Goal: Task Accomplishment & Management: Complete application form

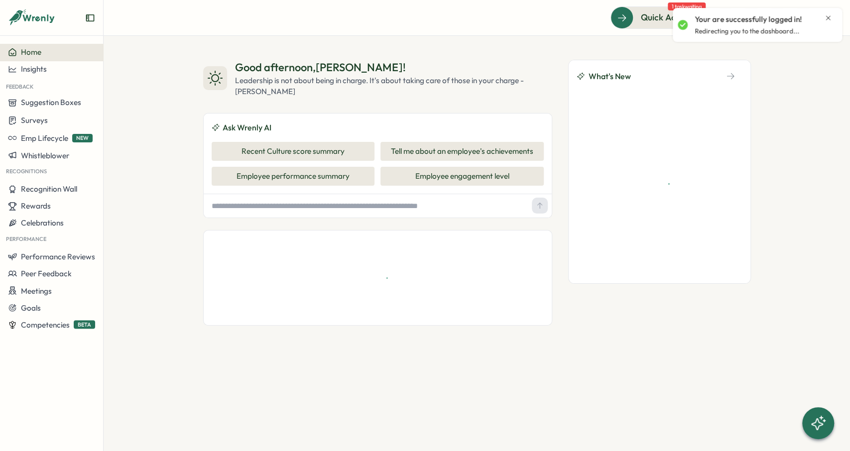
click at [830, 13] on div "Your are successfully logged in! Redirecting you to the dashboard..." at bounding box center [757, 25] width 159 height 26
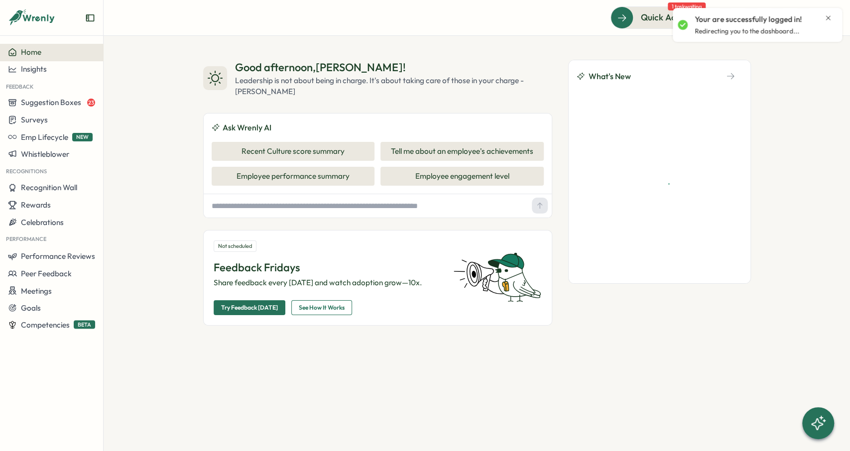
click at [826, 21] on icon "Close notification" at bounding box center [828, 18] width 8 height 8
click at [799, 23] on button at bounding box center [803, 18] width 20 height 20
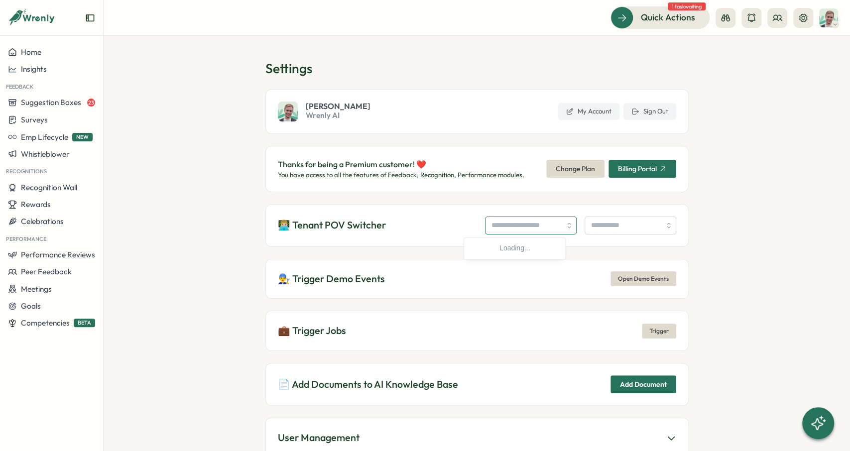
click at [485, 231] on input "search" at bounding box center [531, 226] width 92 height 18
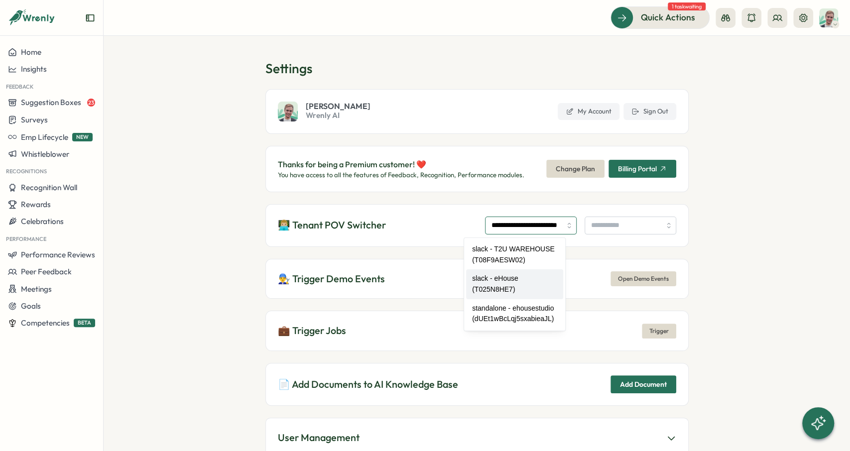
type input "**********"
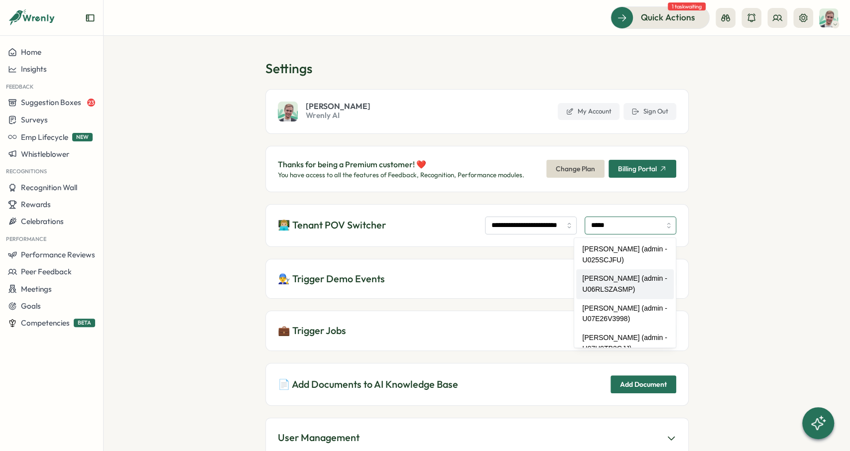
type input "*****"
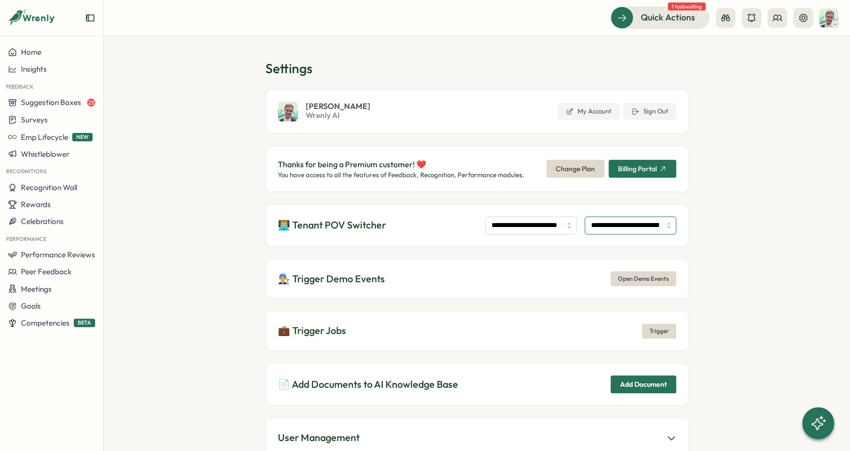
type input "**********"
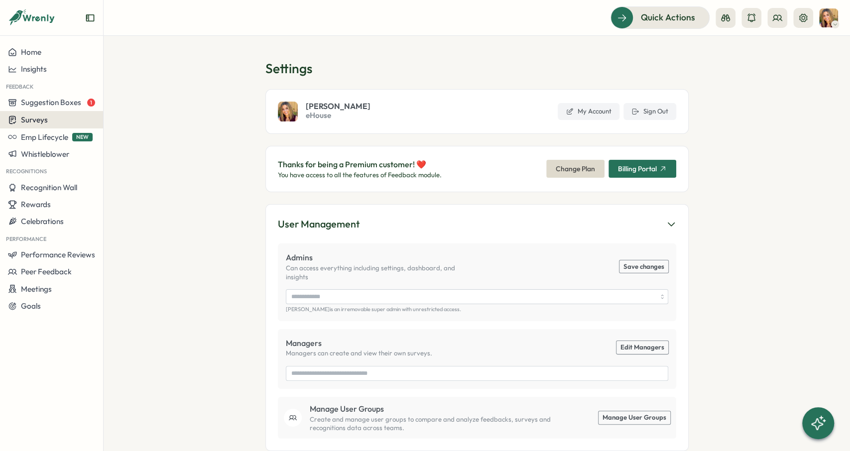
click at [57, 120] on div "Surveys" at bounding box center [51, 119] width 87 height 9
click at [136, 108] on div "Insights" at bounding box center [143, 101] width 82 height 19
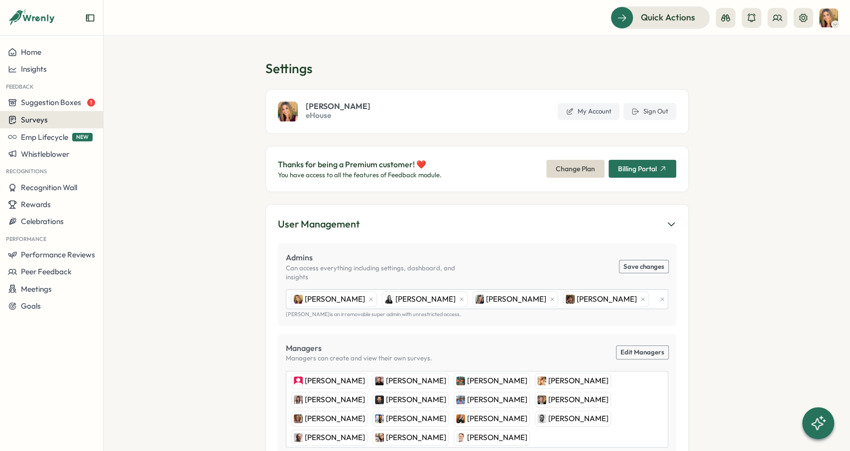
click at [78, 122] on div "Surveys" at bounding box center [51, 119] width 87 height 9
click at [158, 103] on div "Insights" at bounding box center [143, 101] width 74 height 11
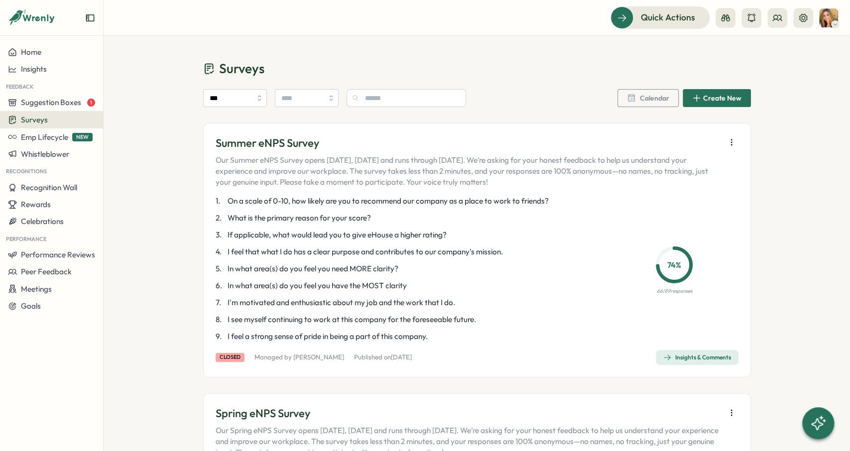
click at [707, 363] on span "Insights & Comments" at bounding box center [697, 358] width 68 height 14
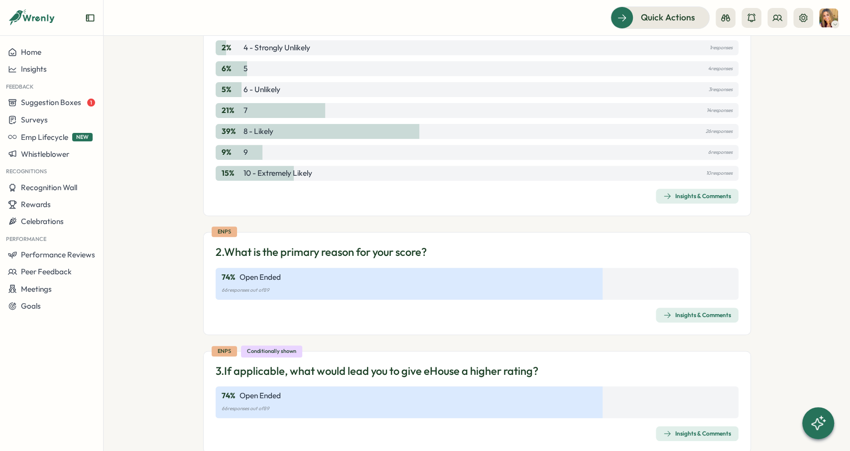
scroll to position [224, 0]
click at [690, 198] on div "Insights & Comments" at bounding box center [697, 196] width 68 height 8
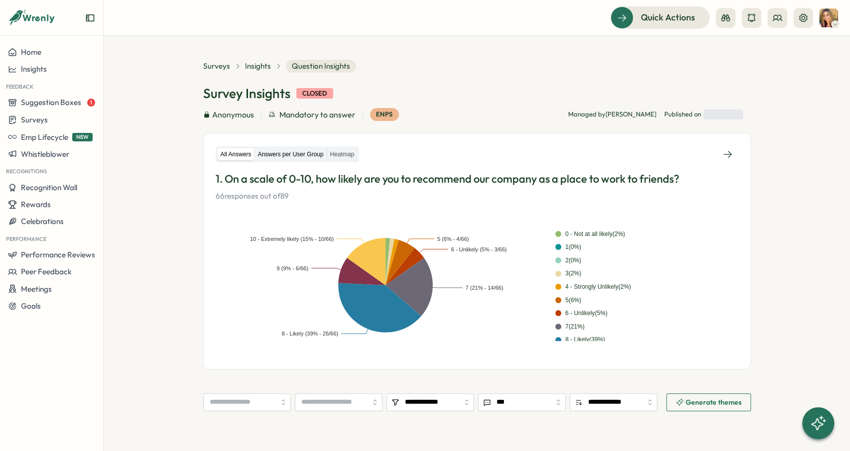
click at [287, 156] on label "Answers per User Group" at bounding box center [291, 154] width 72 height 12
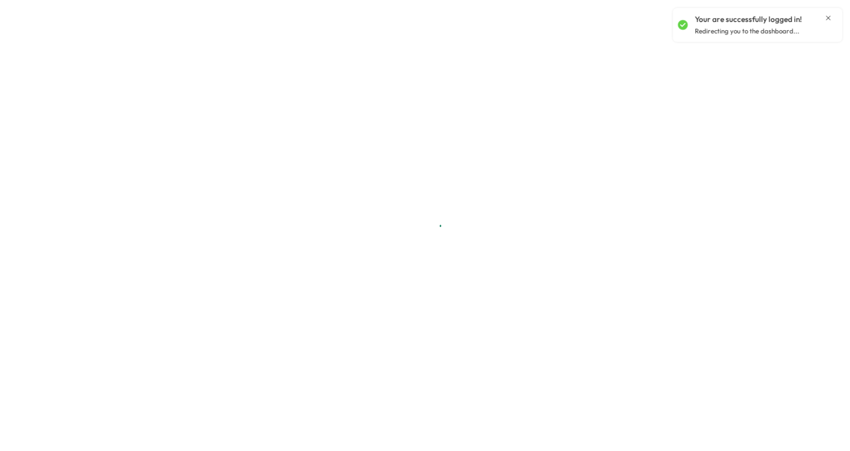
click at [830, 16] on icon "Close notification" at bounding box center [828, 18] width 8 height 8
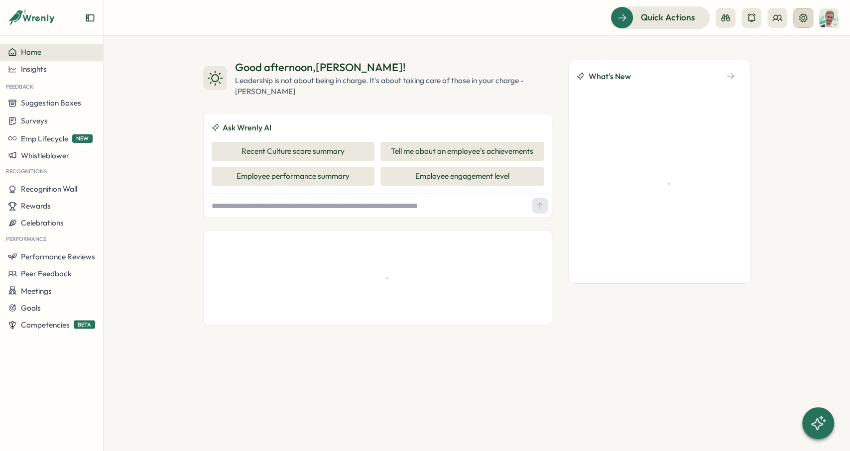
click at [805, 17] on icon at bounding box center [803, 18] width 10 height 10
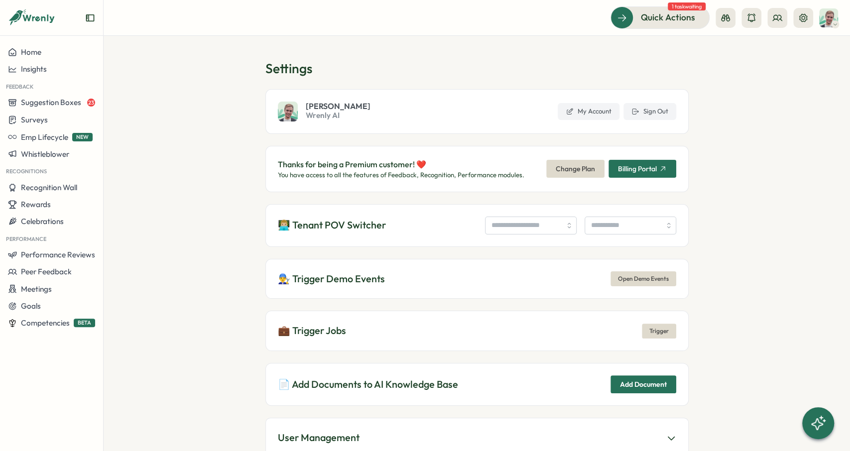
click at [523, 235] on div "👨🏼‍💻 Tenant POV Switcher" at bounding box center [476, 225] width 423 height 43
click at [512, 226] on input "search" at bounding box center [531, 226] width 92 height 18
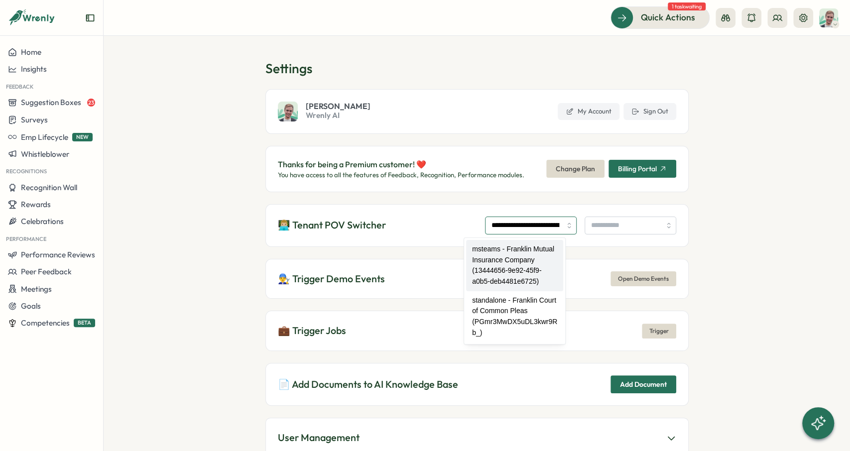
type input "**********"
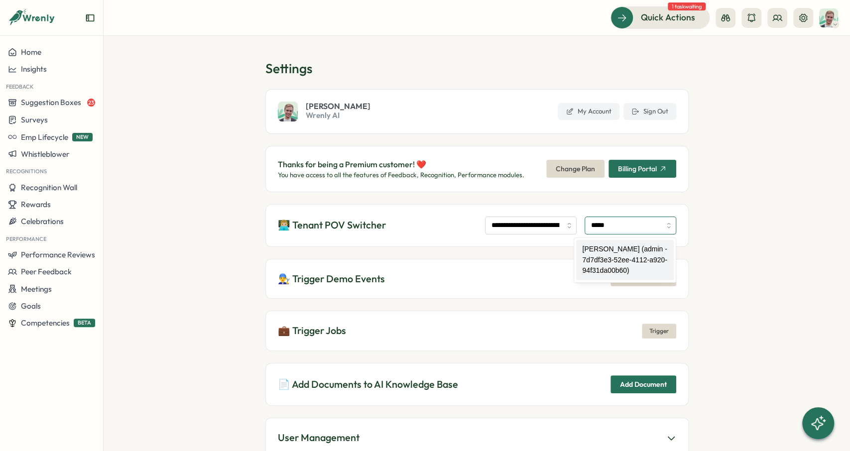
type input "**********"
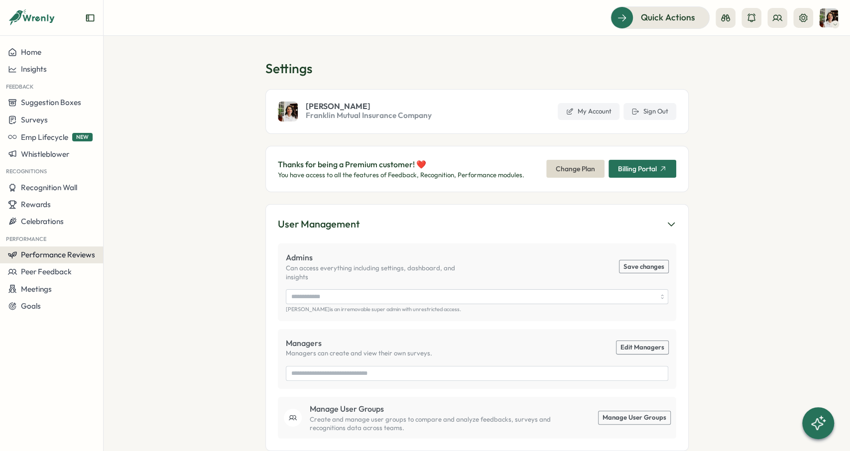
click at [64, 250] on span "Performance Reviews" at bounding box center [58, 254] width 74 height 9
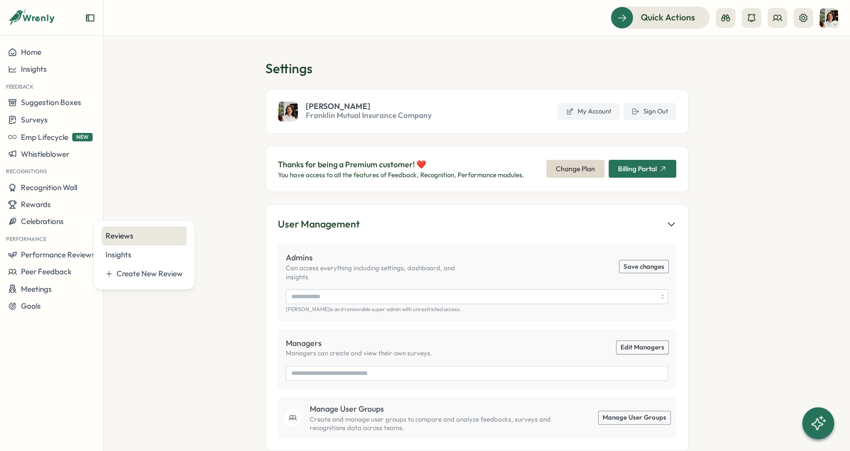
click at [127, 235] on div "Reviews" at bounding box center [144, 236] width 77 height 11
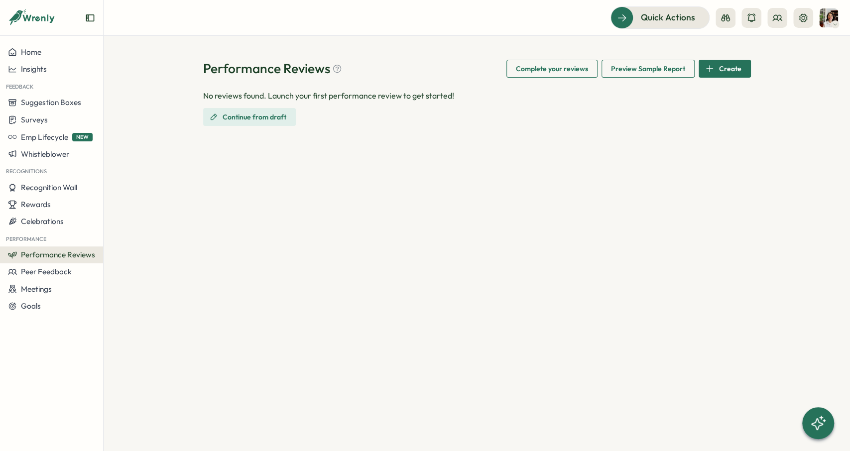
click at [266, 114] on span "Continue from draft" at bounding box center [255, 117] width 64 height 17
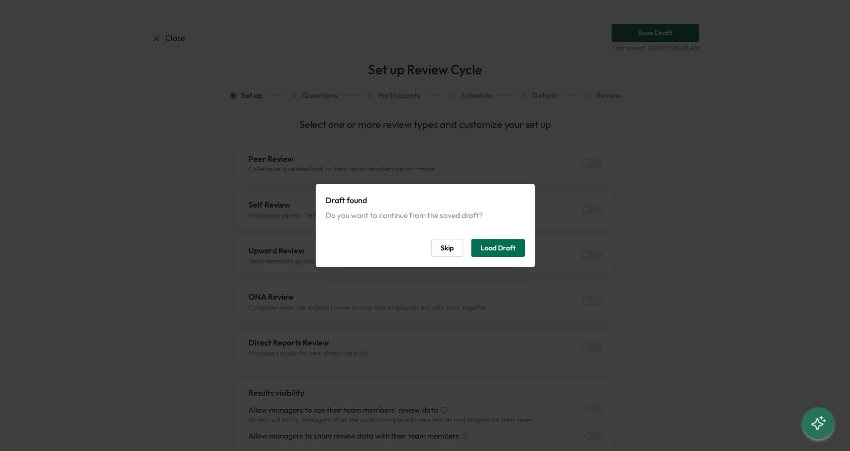
click at [490, 243] on span "Load Draft" at bounding box center [497, 247] width 35 height 17
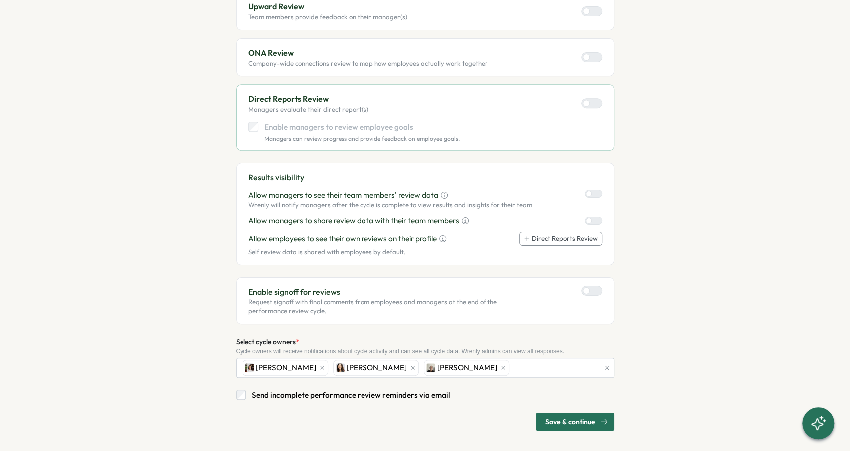
click at [576, 422] on span "Save & continue" at bounding box center [570, 421] width 50 height 17
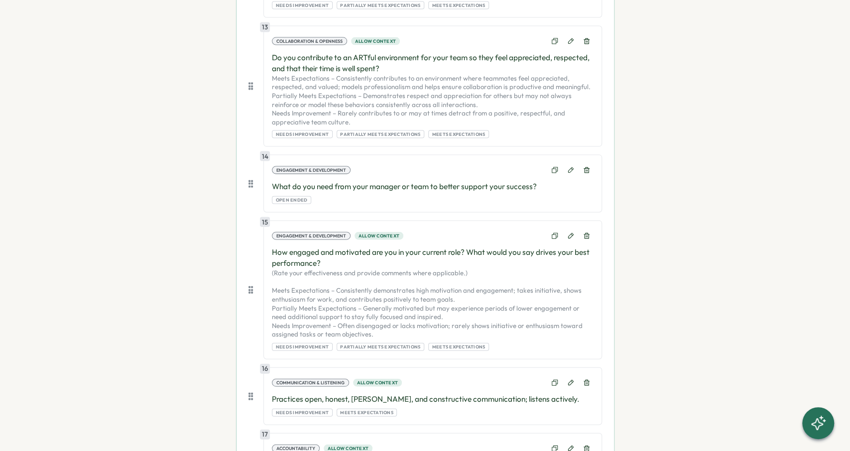
scroll to position [1419, 0]
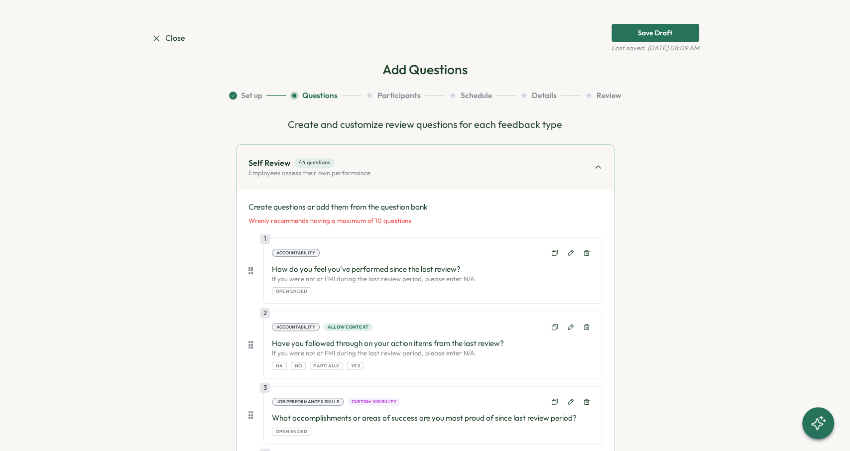
scroll to position [0, 0]
click at [162, 44] on span "Close" at bounding box center [168, 38] width 34 height 12
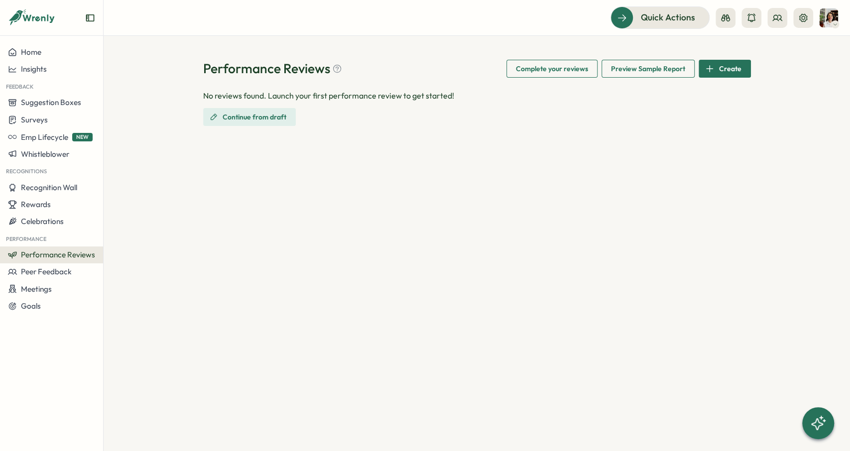
click at [272, 103] on div "No reviews found. Launch your first performance review to get started! Continue…" at bounding box center [477, 108] width 548 height 36
click at [267, 118] on span "Continue from draft" at bounding box center [255, 117] width 64 height 17
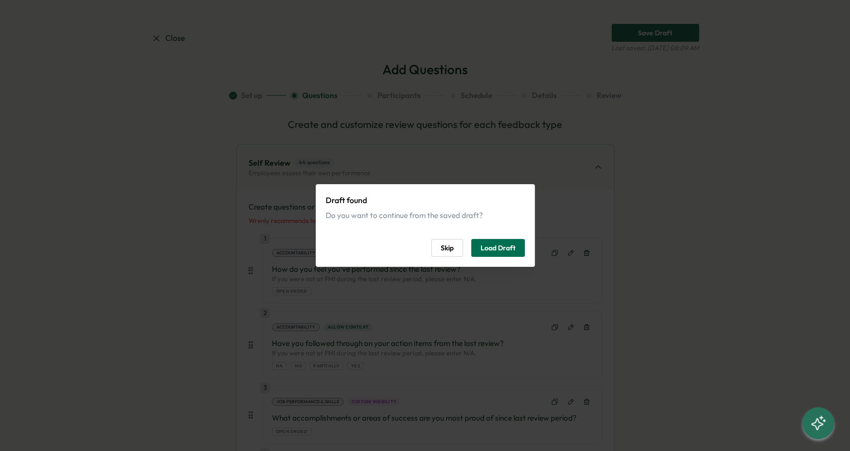
click at [493, 247] on span "Load Draft" at bounding box center [497, 247] width 35 height 17
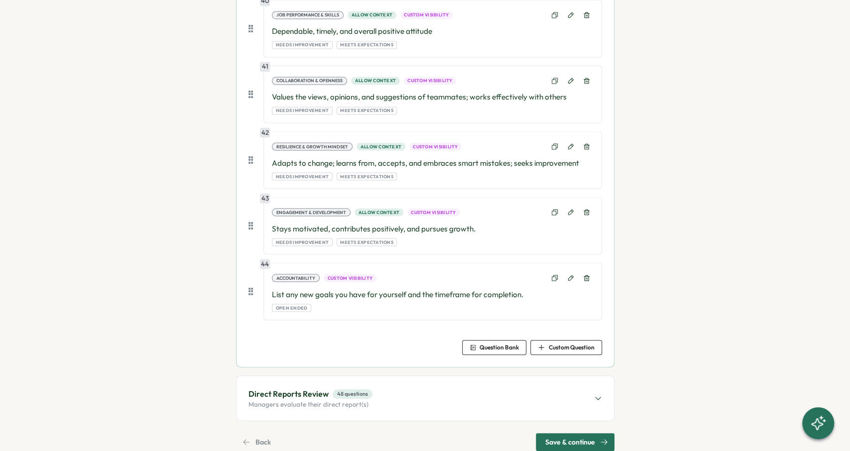
scroll to position [3699, 0]
click at [570, 433] on span "Save & continue" at bounding box center [570, 441] width 50 height 17
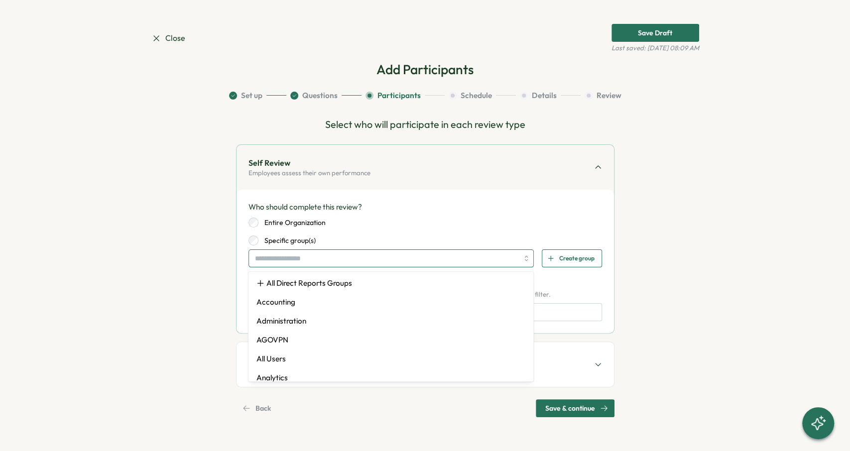
click at [326, 258] on input "search" at bounding box center [387, 258] width 264 height 17
click at [190, 251] on section "Set up Questions Participants Schedule Details Review Select who will participa…" at bounding box center [425, 253] width 548 height 327
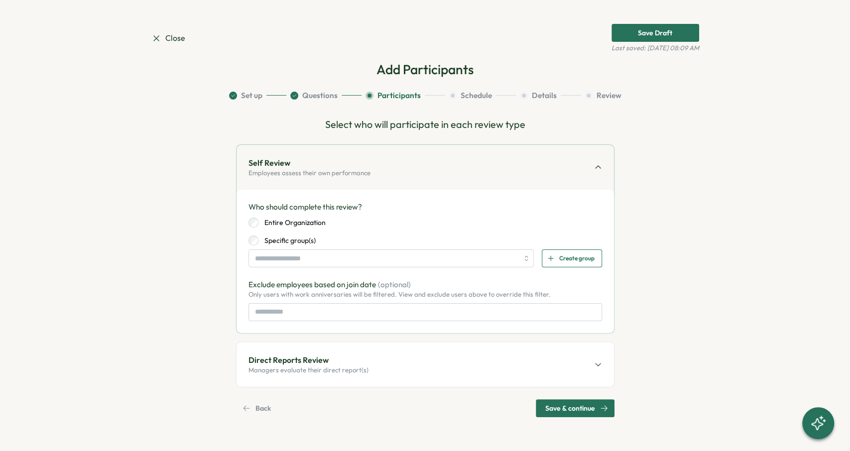
click at [322, 270] on div "Who should complete this review? Entire Organization Specific group(s) Create g…" at bounding box center [424, 261] width 353 height 119
click at [322, 256] on input "search" at bounding box center [387, 258] width 264 height 17
click at [183, 248] on section "Set up Questions Participants Schedule Details Review Select who will participa…" at bounding box center [425, 253] width 548 height 327
click at [172, 47] on div "Close Save Draft Last saved: Oct 15, 08:09 AM" at bounding box center [425, 38] width 548 height 29
